Goal: Task Accomplishment & Management: Use online tool/utility

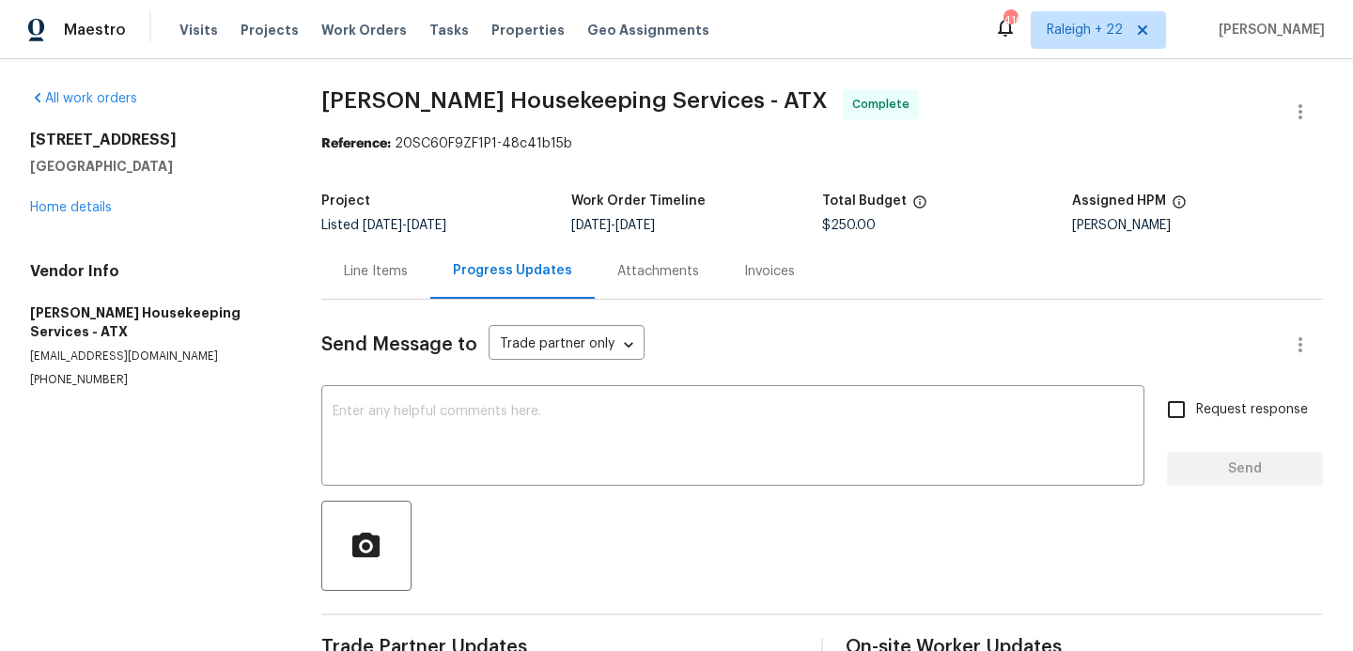
scroll to position [450, 0]
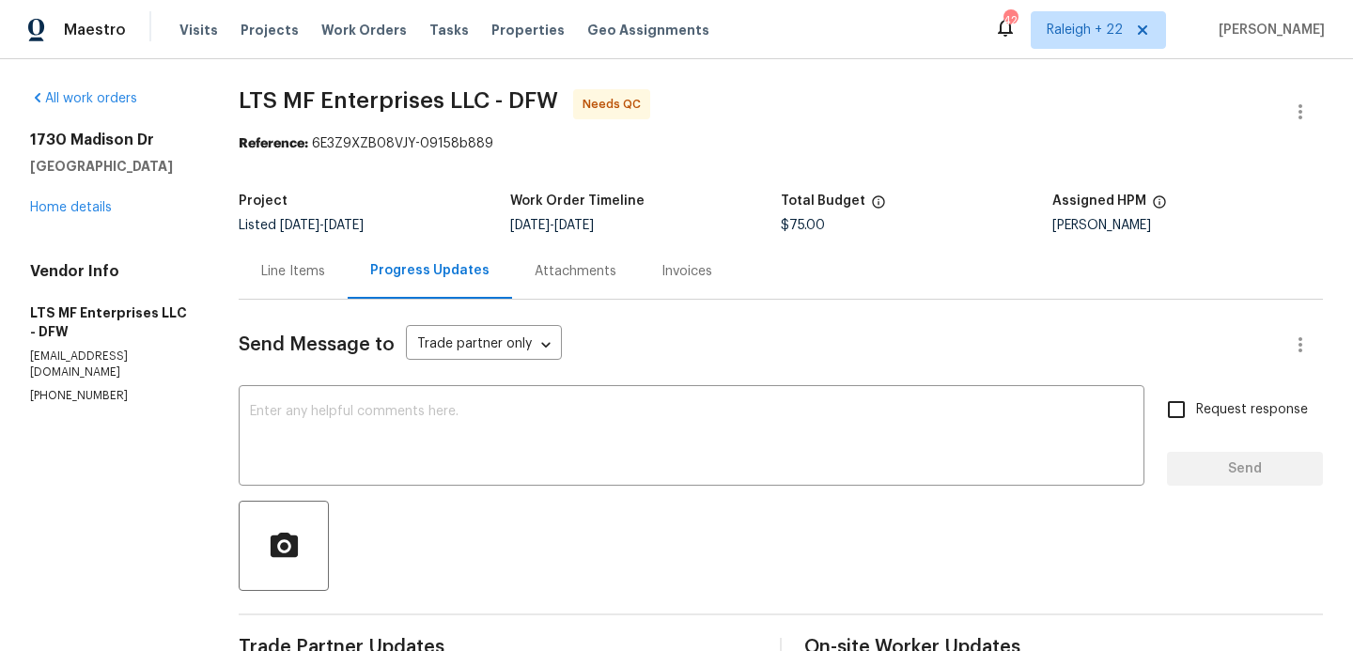
click at [295, 262] on div "Line Items" at bounding box center [293, 271] width 64 height 19
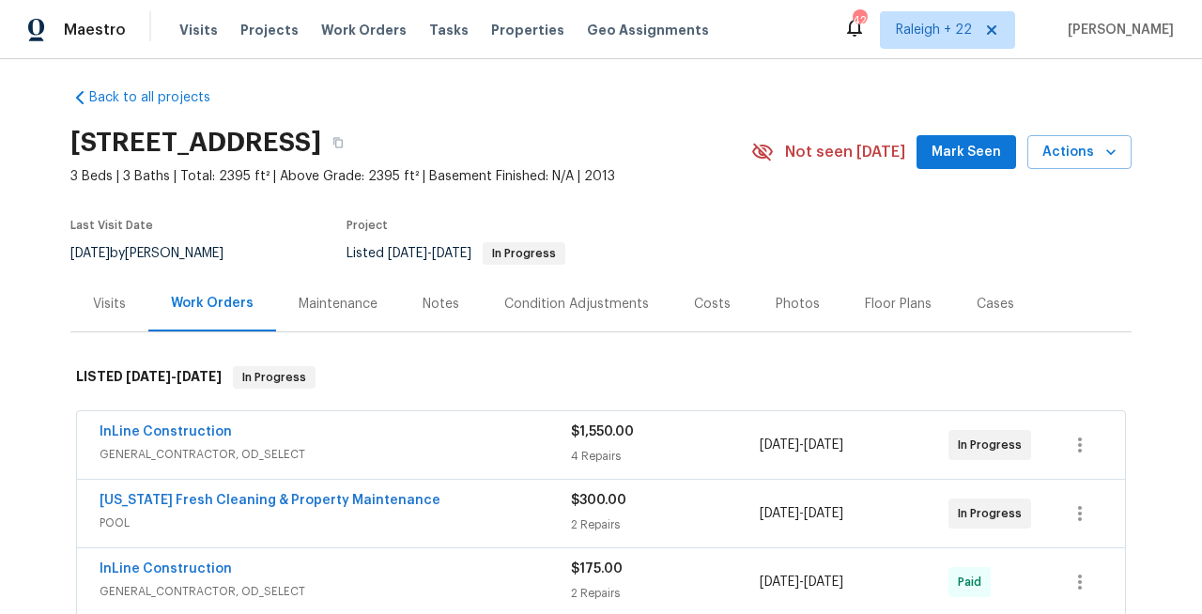
scroll to position [26, 0]
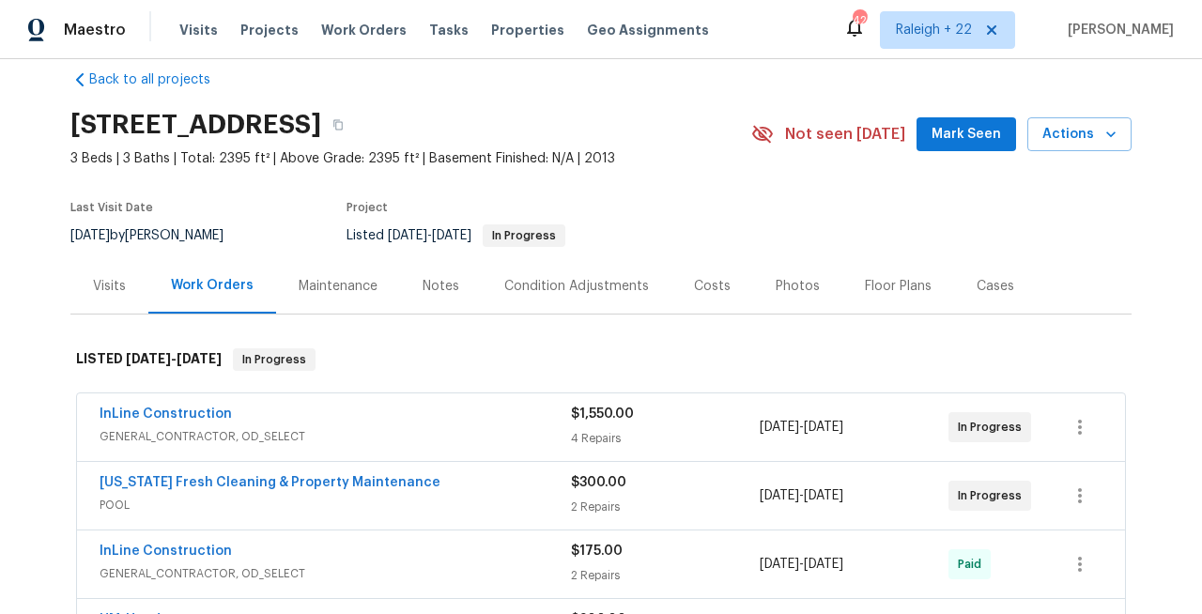
click at [349, 430] on span "GENERAL_CONTRACTOR, OD_SELECT" at bounding box center [336, 436] width 472 height 19
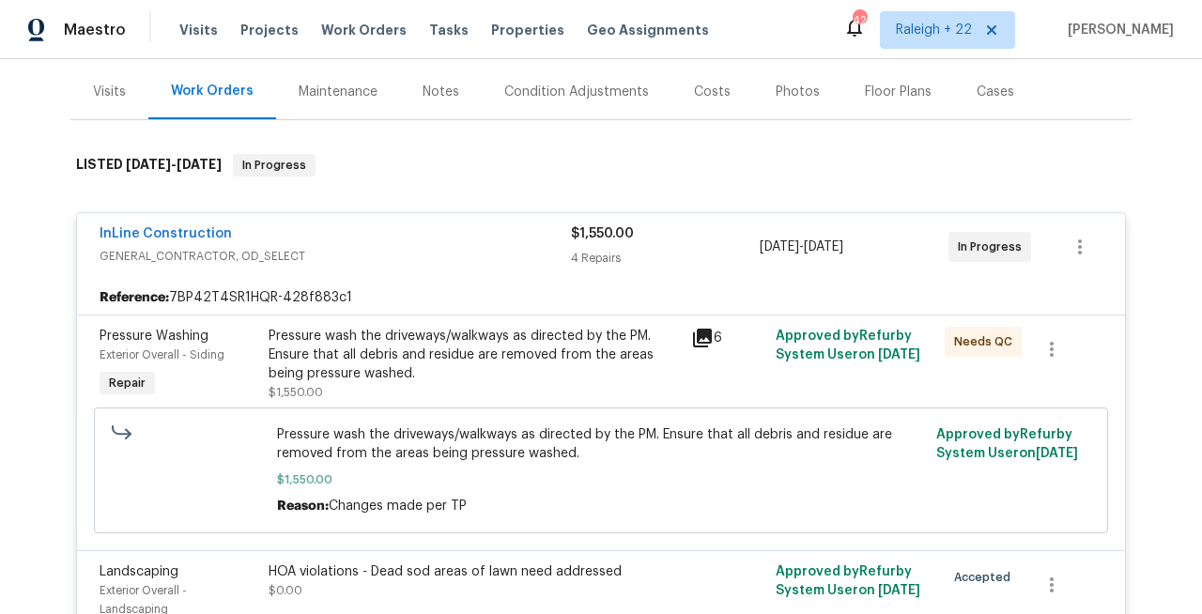
scroll to position [222, 0]
click at [456, 356] on div "Pressure wash the driveways/walkways as directed by the PM. Ensure that all deb…" at bounding box center [474, 354] width 411 height 56
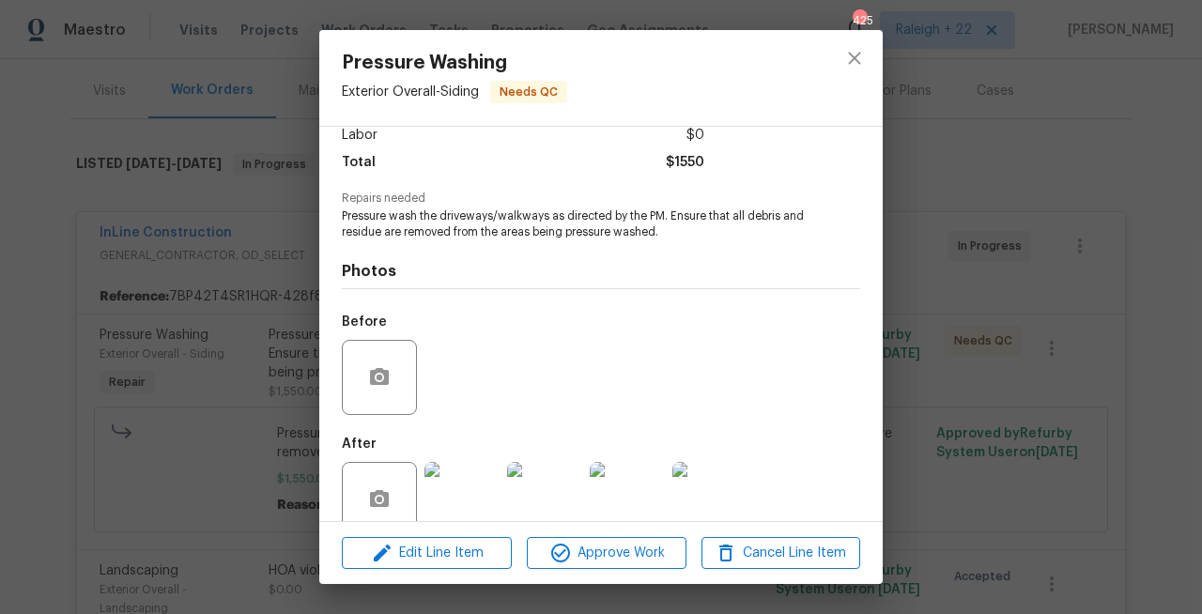
scroll to position [172, 0]
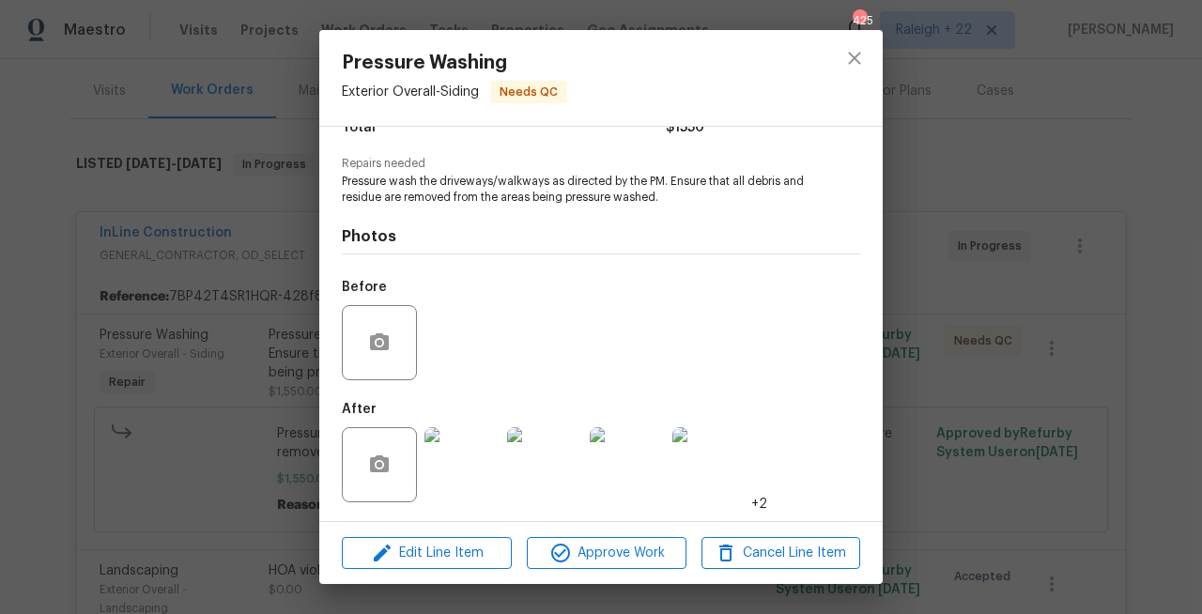
drag, startPoint x: 274, startPoint y: 434, endPoint x: 289, endPoint y: 434, distance: 15.0
click at [274, 434] on div "Pressure Washing Exterior Overall - Siding Needs QC Vendor InLine Construction …" at bounding box center [601, 307] width 1202 height 614
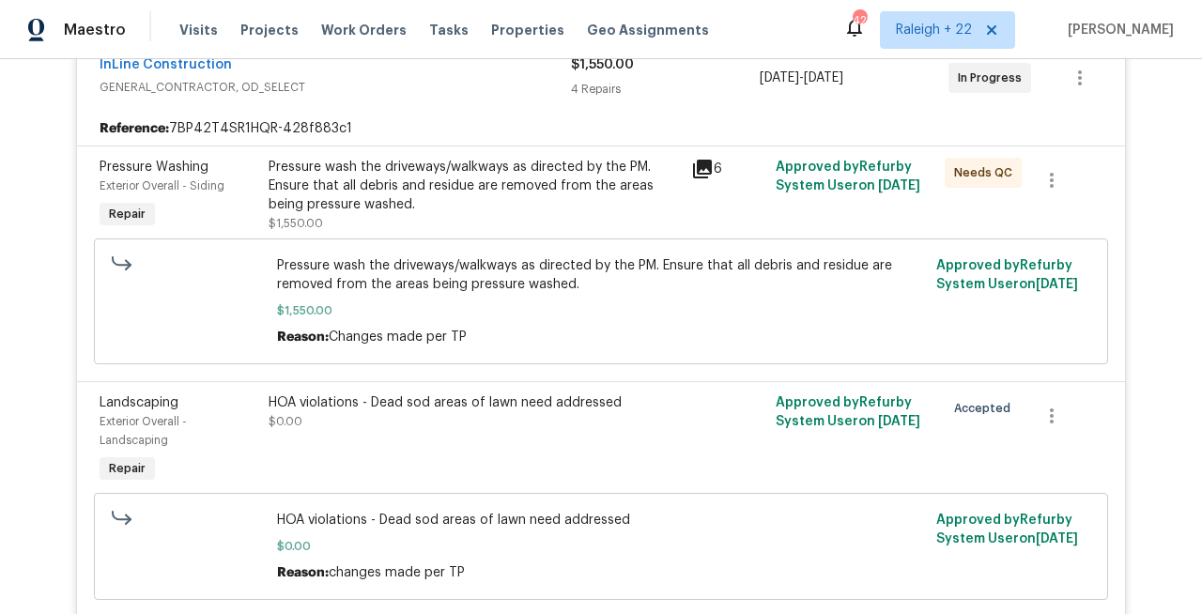
scroll to position [475, 0]
